Goal: Information Seeking & Learning: Learn about a topic

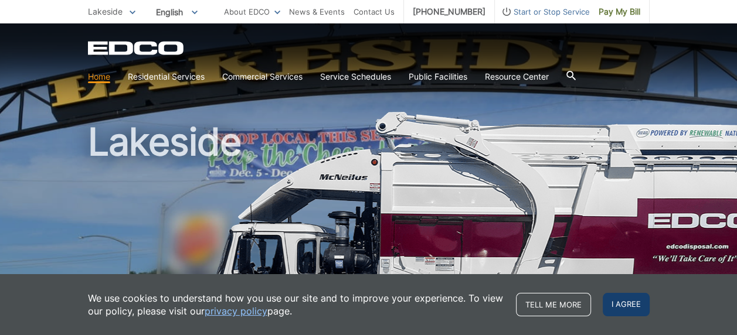
click at [626, 308] on span "I agree" at bounding box center [625, 304] width 47 height 23
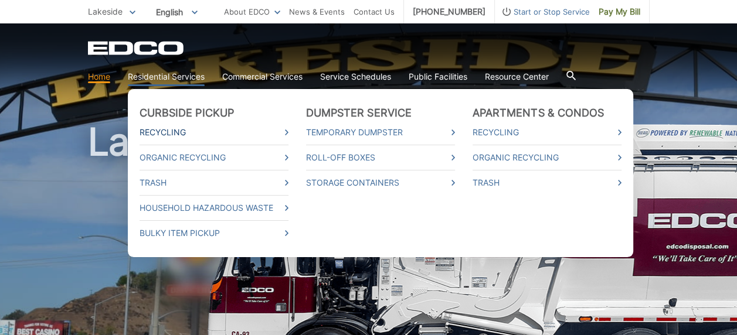
click at [165, 130] on link "Recycling" at bounding box center [213, 132] width 149 height 13
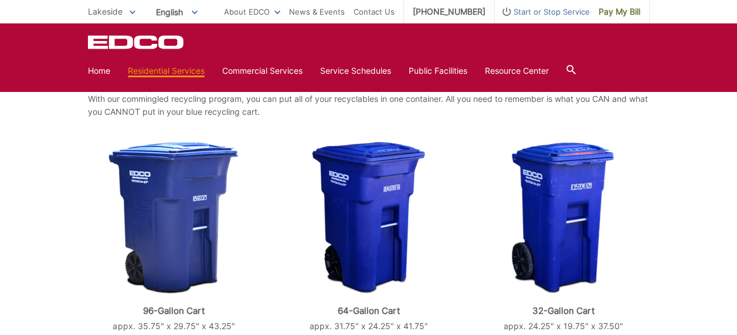
scroll to position [274, 0]
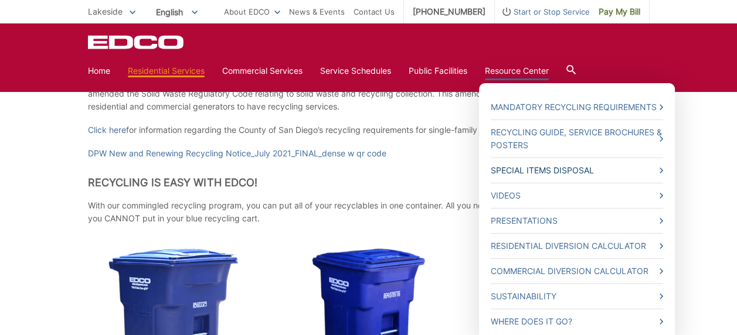
click at [533, 167] on link "Special Items Disposal" at bounding box center [577, 170] width 172 height 13
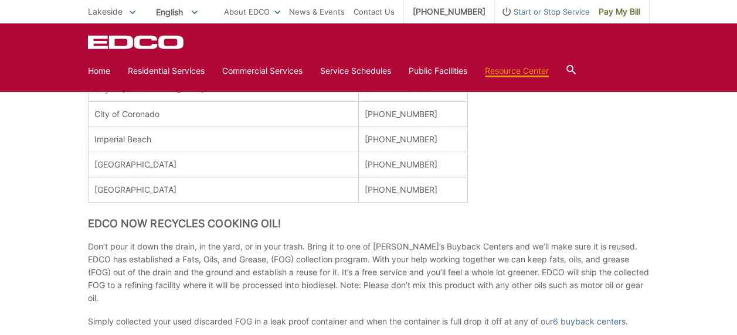
scroll to position [469, 0]
